Goal: Use online tool/utility: Utilize a website feature to perform a specific function

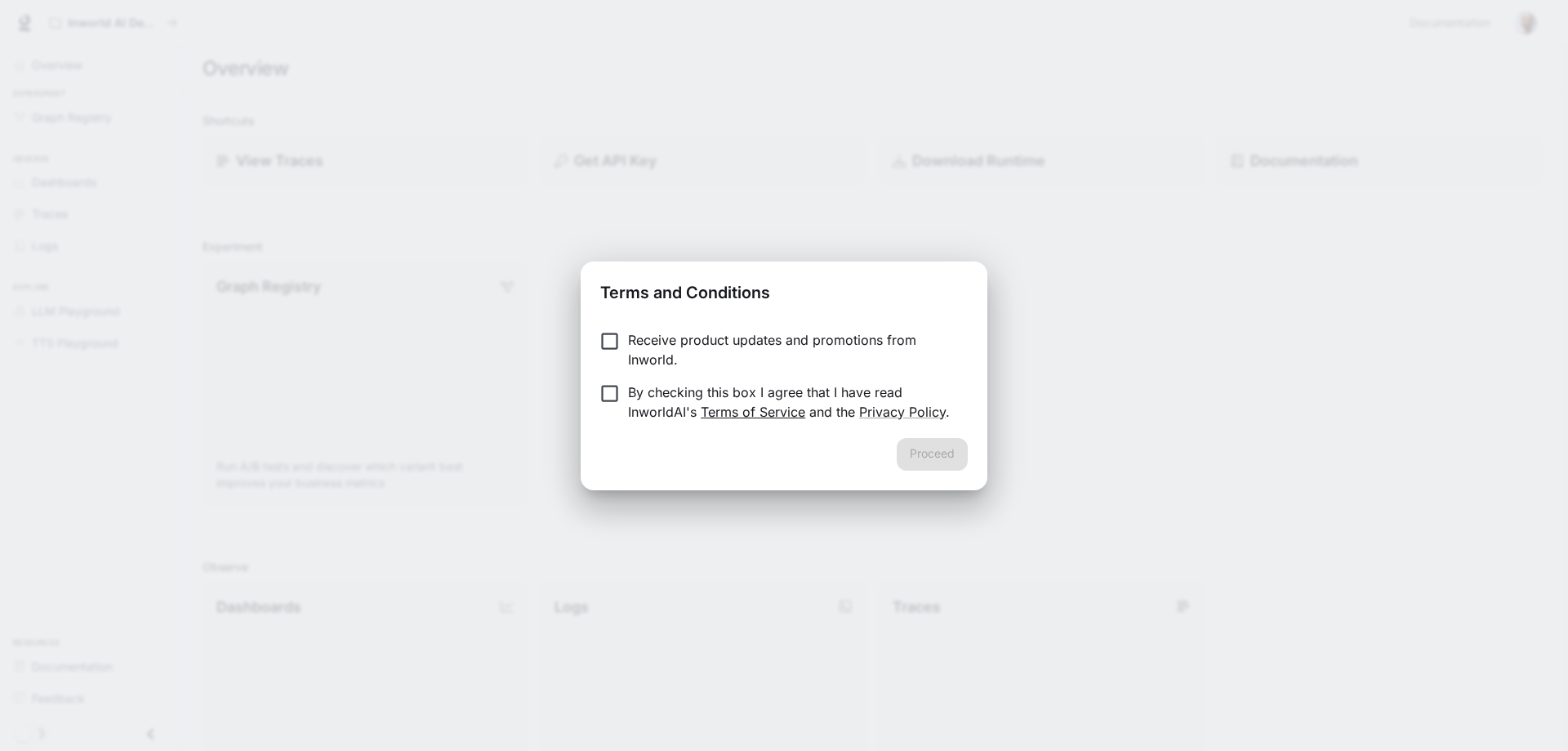
click at [773, 408] on link "Terms of Service" at bounding box center [753, 411] width 104 height 16
click at [934, 458] on button "Proceed" at bounding box center [932, 454] width 71 height 33
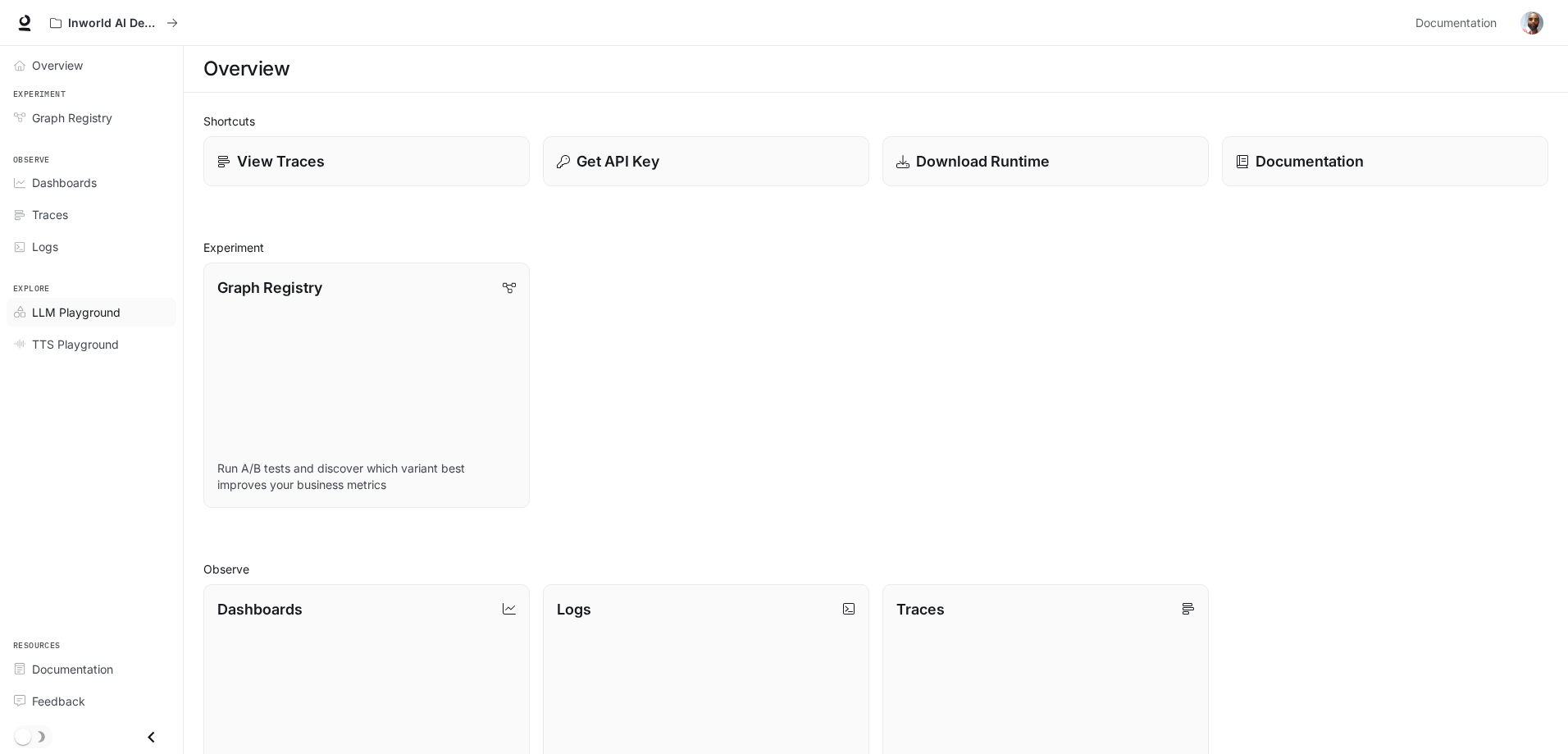
click at [67, 317] on span "LLM Playground" at bounding box center [76, 312] width 89 height 17
